Goal: Find contact information: Find contact information

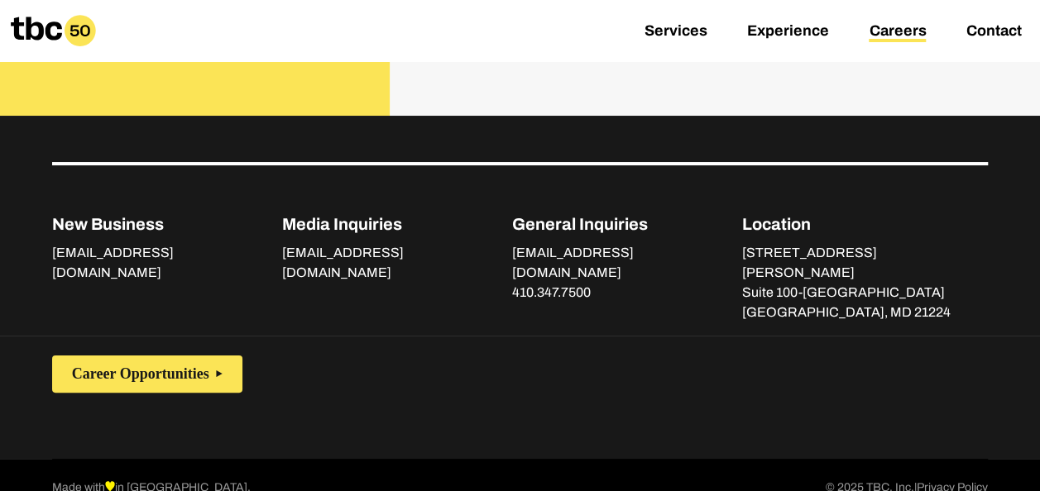
scroll to position [1074, 0]
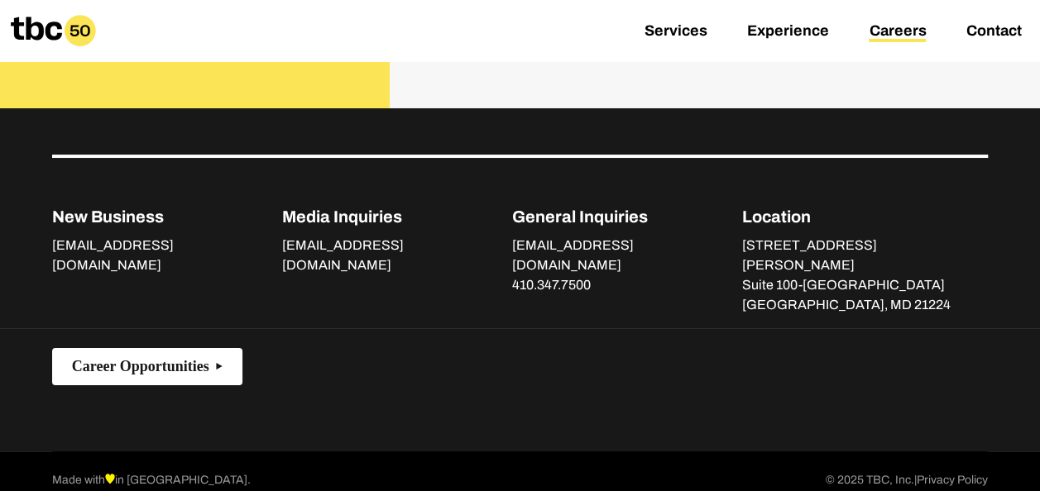
click at [119, 358] on span "Career Opportunities" at bounding box center [140, 366] width 137 height 17
click at [122, 348] on button "Career Opportunities" at bounding box center [147, 366] width 190 height 37
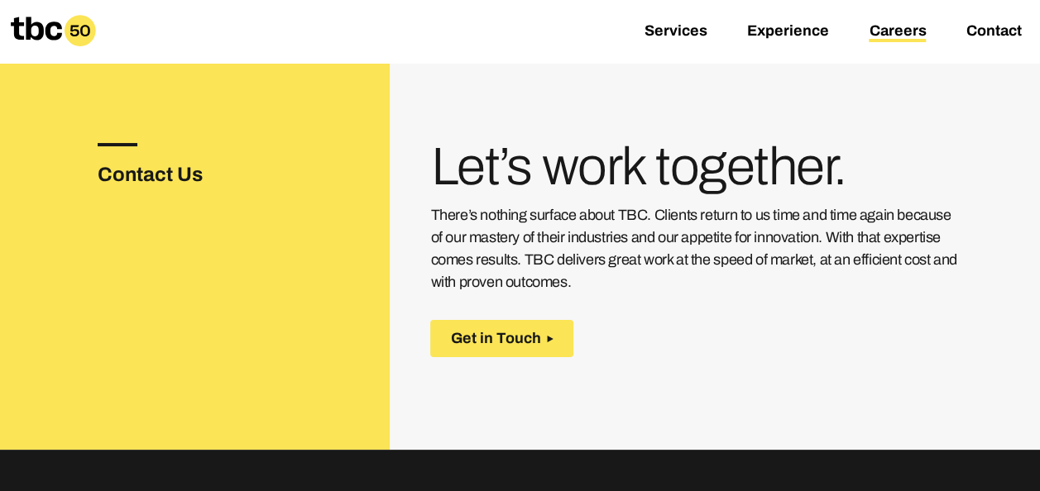
scroll to position [733, 0]
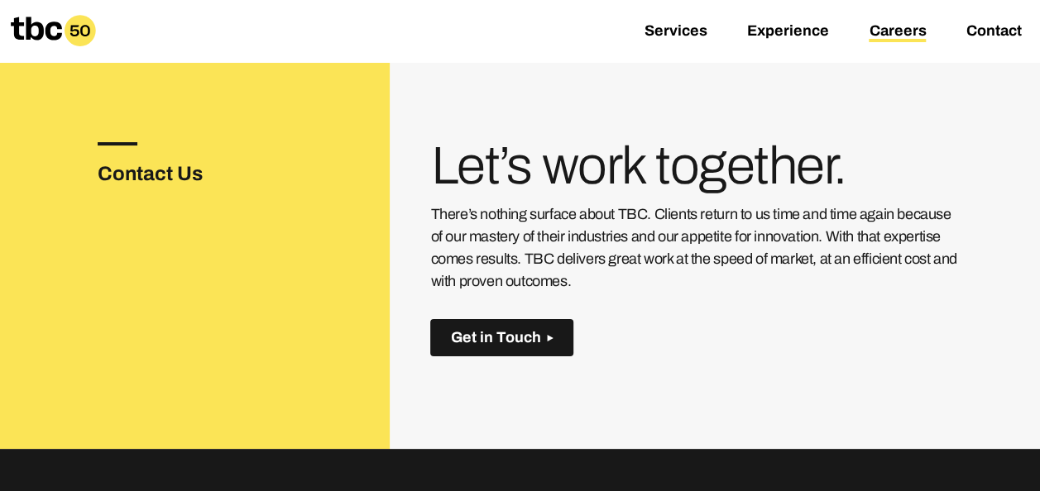
click at [480, 343] on span "Get in Touch" at bounding box center [495, 337] width 90 height 17
